Goal: Information Seeking & Learning: Learn about a topic

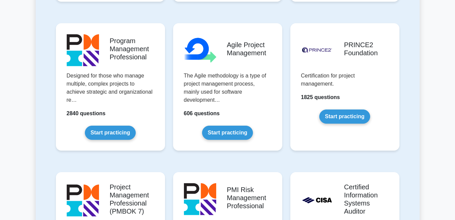
scroll to position [436, 0]
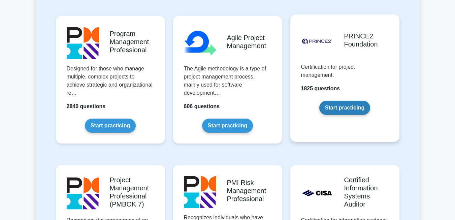
click at [346, 110] on link "Start practicing" at bounding box center [344, 108] width 51 height 14
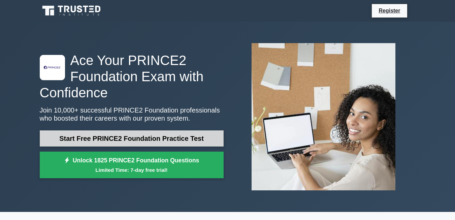
click at [149, 138] on link "Start Free PRINCE2 Foundation Practice Test" at bounding box center [132, 138] width 184 height 16
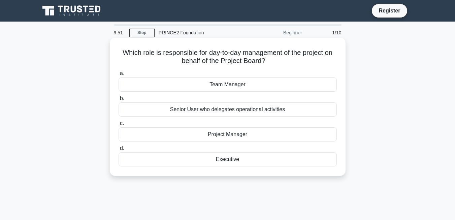
click at [227, 86] on div "Team Manager" at bounding box center [228, 84] width 218 height 14
click at [119, 76] on input "a. Team Manager" at bounding box center [119, 73] width 0 height 4
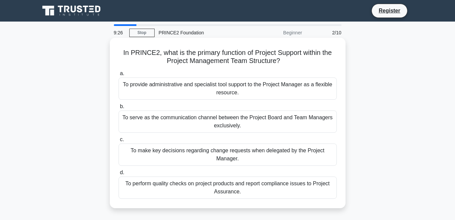
click at [238, 86] on div "To provide administrative and specialist tool support to the Project Manager as…" at bounding box center [228, 88] width 218 height 22
click at [119, 76] on input "a. To provide administrative and specialist tool support to the Project Manager…" at bounding box center [119, 73] width 0 height 4
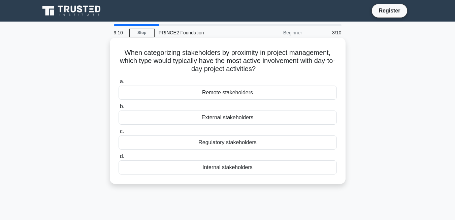
click at [237, 168] on div "Internal stakeholders" at bounding box center [228, 167] width 218 height 14
click at [119, 159] on input "d. Internal stakeholders" at bounding box center [119, 156] width 0 height 4
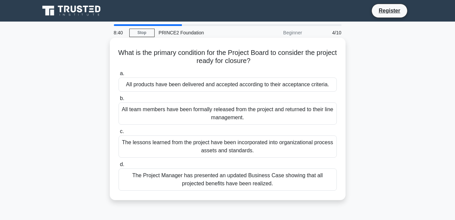
click at [288, 88] on div "All products have been delivered and accepted according to their acceptance cri…" at bounding box center [228, 84] width 218 height 14
click at [119, 76] on input "a. All products have been delivered and accepted according to their acceptance …" at bounding box center [119, 73] width 0 height 4
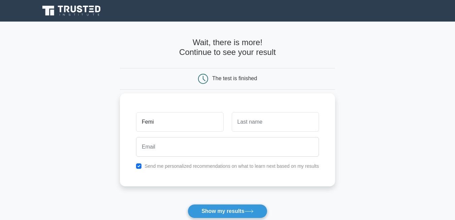
type input "Femi"
click at [261, 130] on input "text" at bounding box center [275, 122] width 87 height 20
type input "Raji"
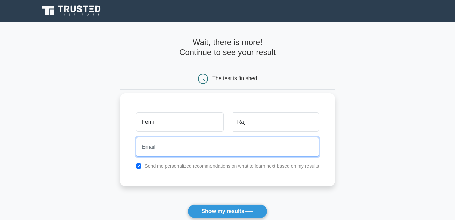
click at [222, 145] on input "email" at bounding box center [227, 147] width 183 height 20
type input "fraji2002@gmail.com"
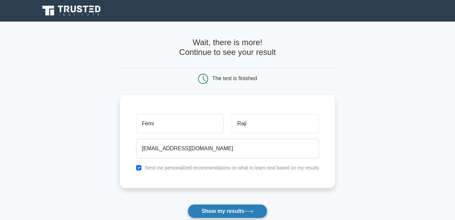
click at [229, 211] on button "Show my results" at bounding box center [227, 211] width 79 height 14
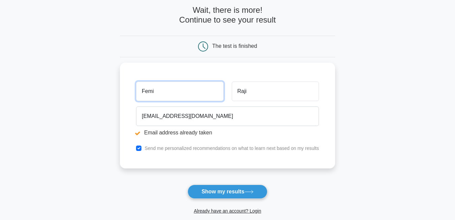
scroll to position [59, 0]
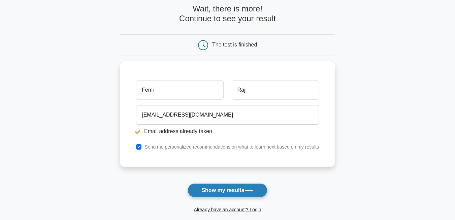
click at [236, 193] on button "Show my results" at bounding box center [227, 190] width 79 height 14
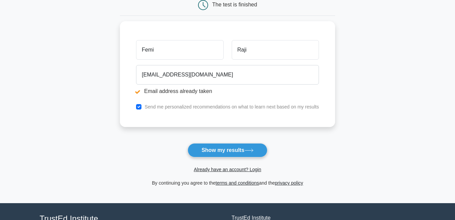
scroll to position [99, 0]
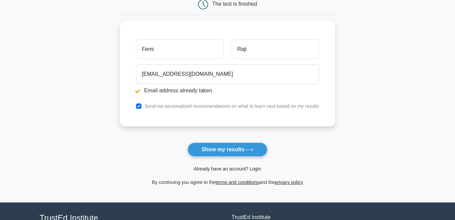
click at [233, 169] on link "Already have an account? Login" at bounding box center [227, 168] width 67 height 5
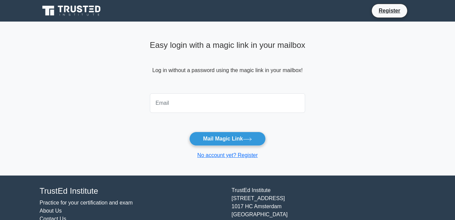
click at [202, 107] on input "email" at bounding box center [228, 103] width 156 height 20
type input "fraji2002@gmail.com"
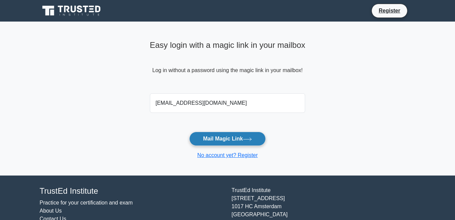
click at [225, 138] on button "Mail Magic Link" at bounding box center [227, 139] width 76 height 14
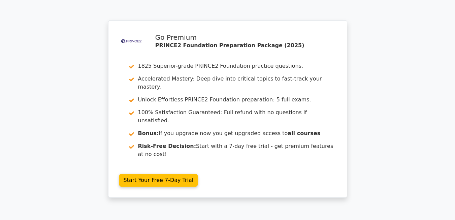
scroll to position [942, 0]
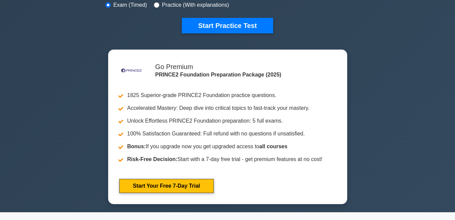
scroll to position [1332, 0]
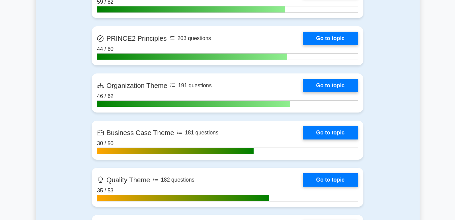
scroll to position [506, 0]
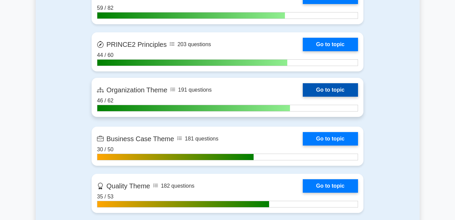
click at [338, 92] on link "Go to topic" at bounding box center [330, 89] width 55 height 13
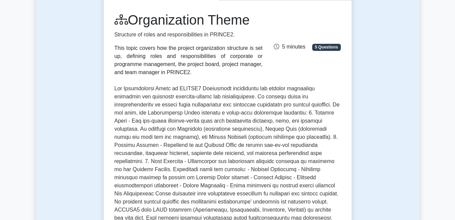
scroll to position [82, 0]
